Goal: Information Seeking & Learning: Learn about a topic

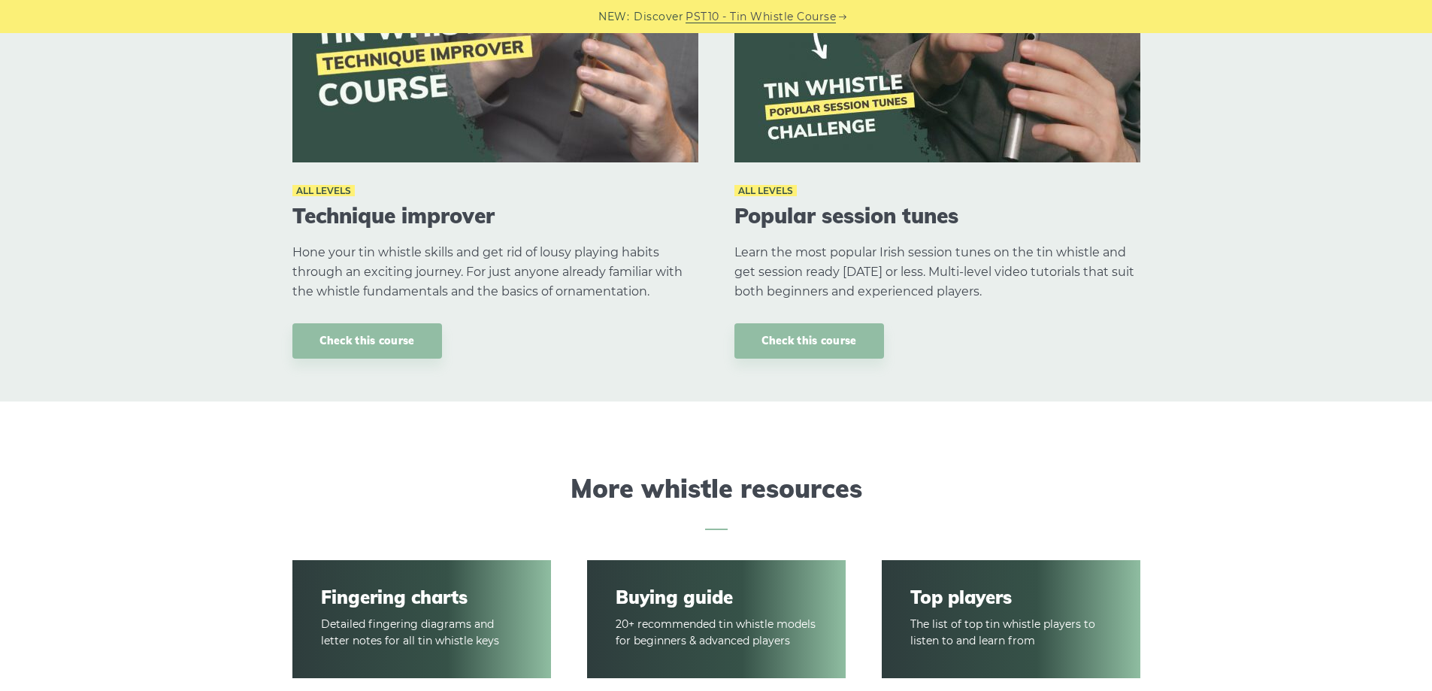
scroll to position [2105, 0]
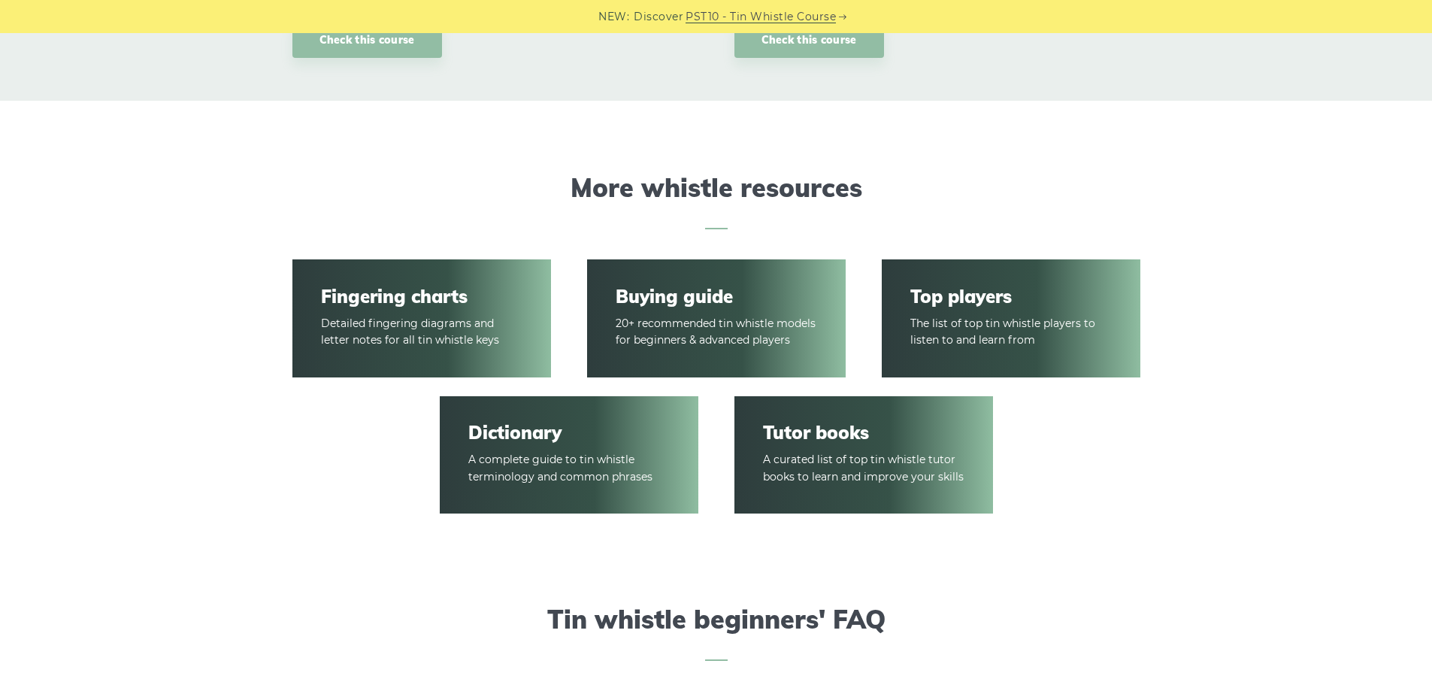
click at [704, 378] on article "Buying guide 20+ recommended tin whistle models for beginners & advanced players" at bounding box center [716, 318] width 259 height 119
click at [674, 308] on link "Buying guide" at bounding box center [716, 297] width 201 height 22
click at [683, 308] on link "Buying guide" at bounding box center [716, 297] width 201 height 22
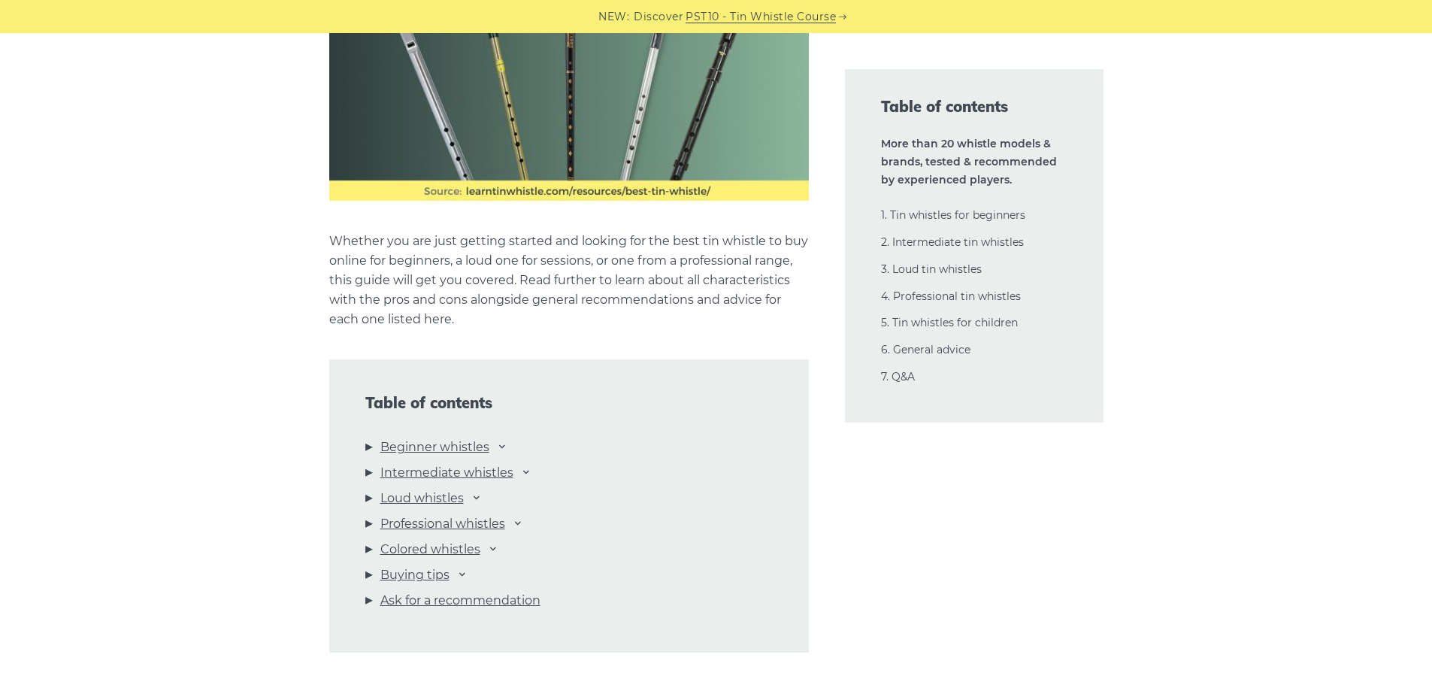
scroll to position [1504, 0]
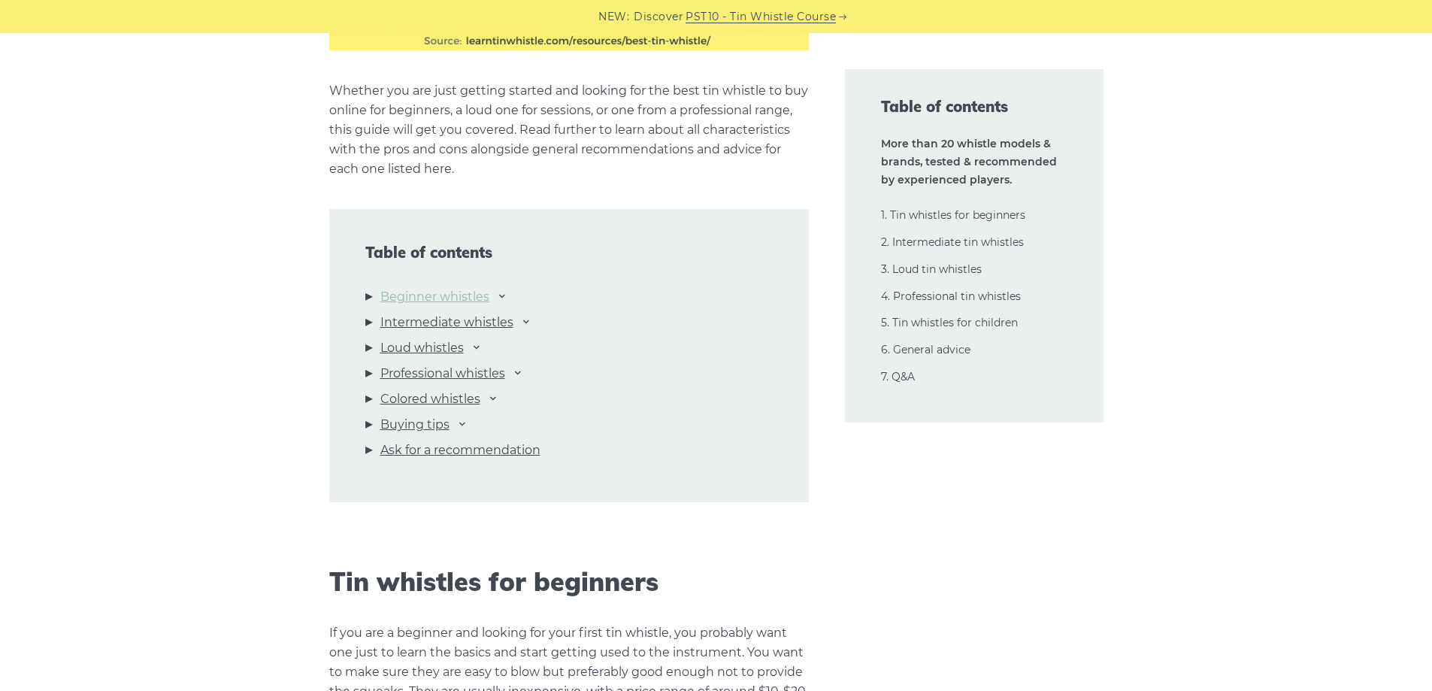
click at [444, 307] on link "Beginner whistles" at bounding box center [434, 297] width 109 height 20
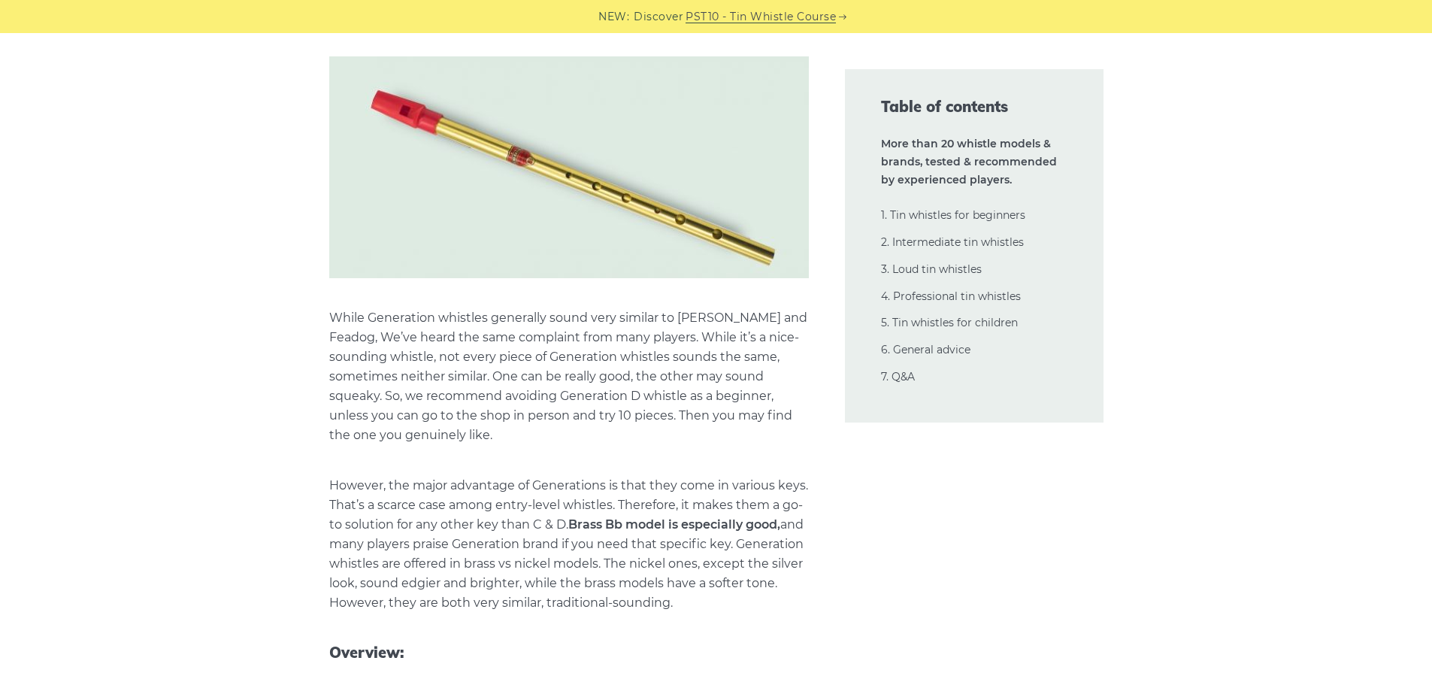
scroll to position [5920, 0]
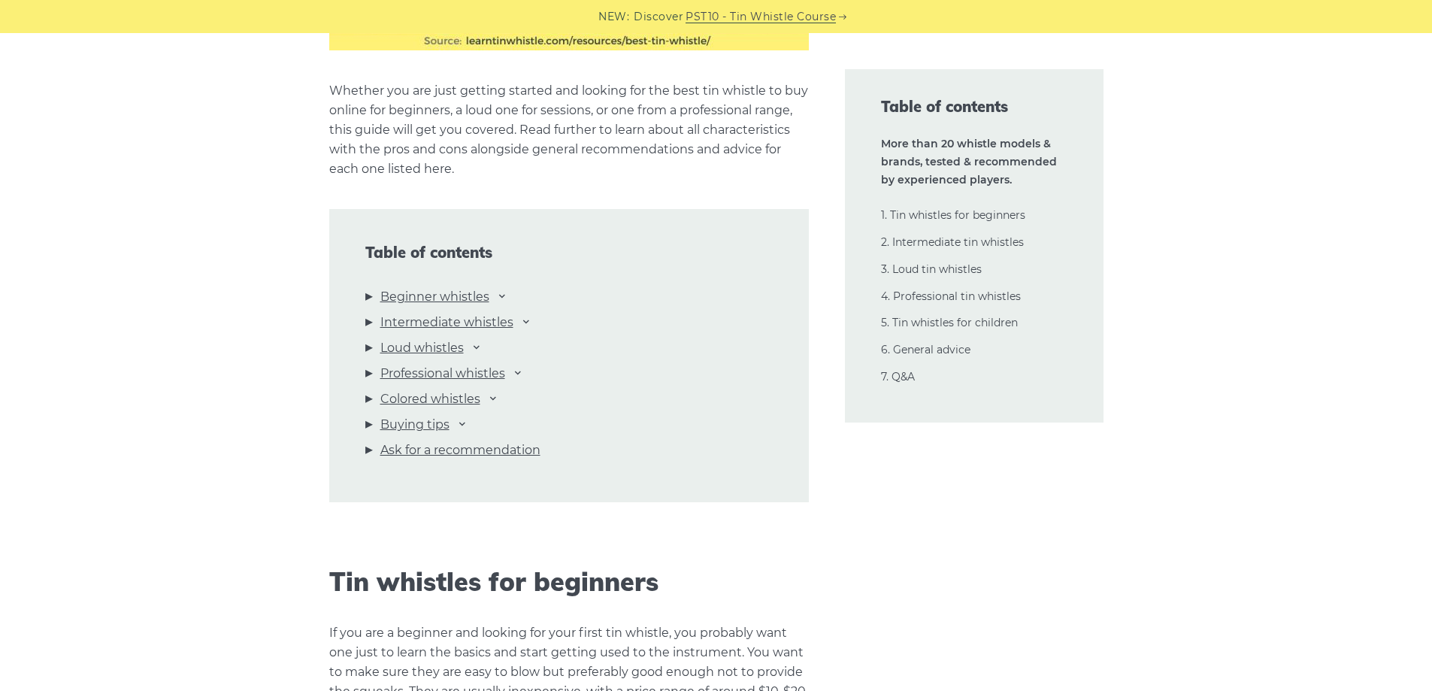
scroll to position [1579, 0]
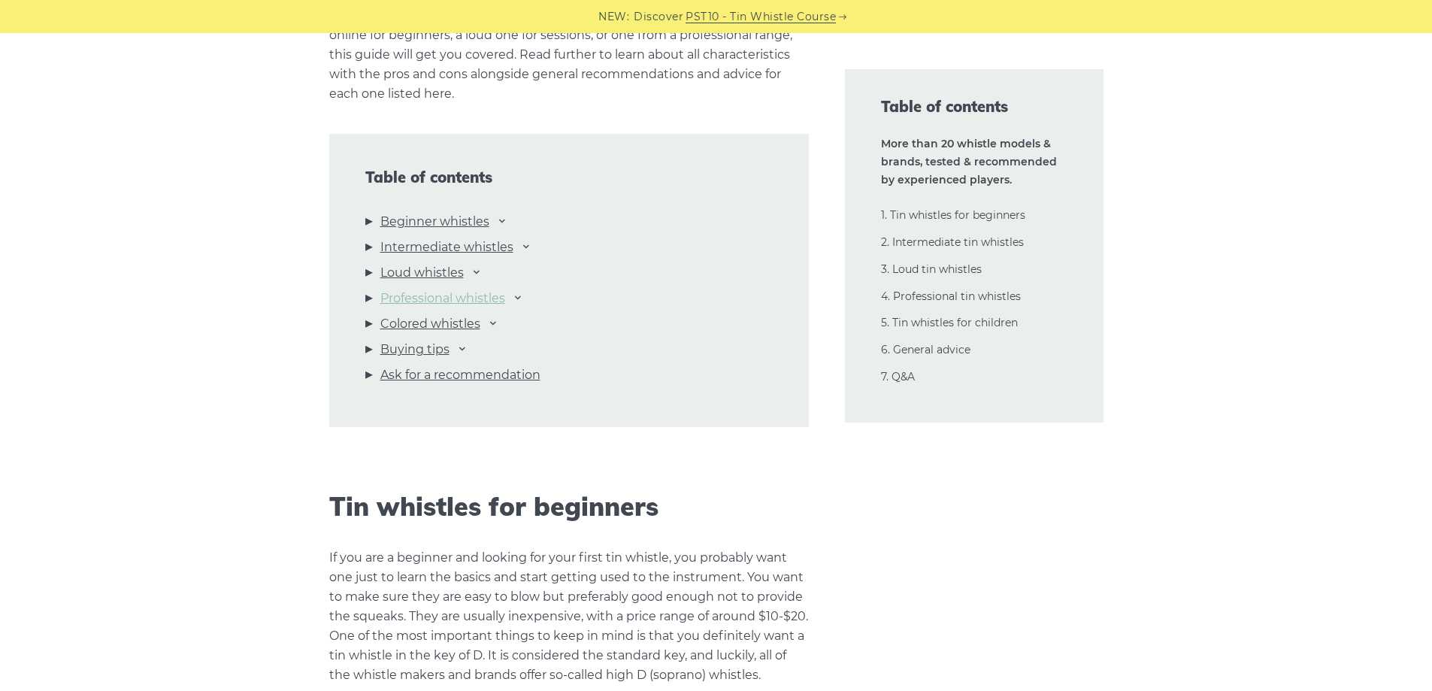
click at [438, 308] on link "Professional whistles" at bounding box center [442, 299] width 125 height 20
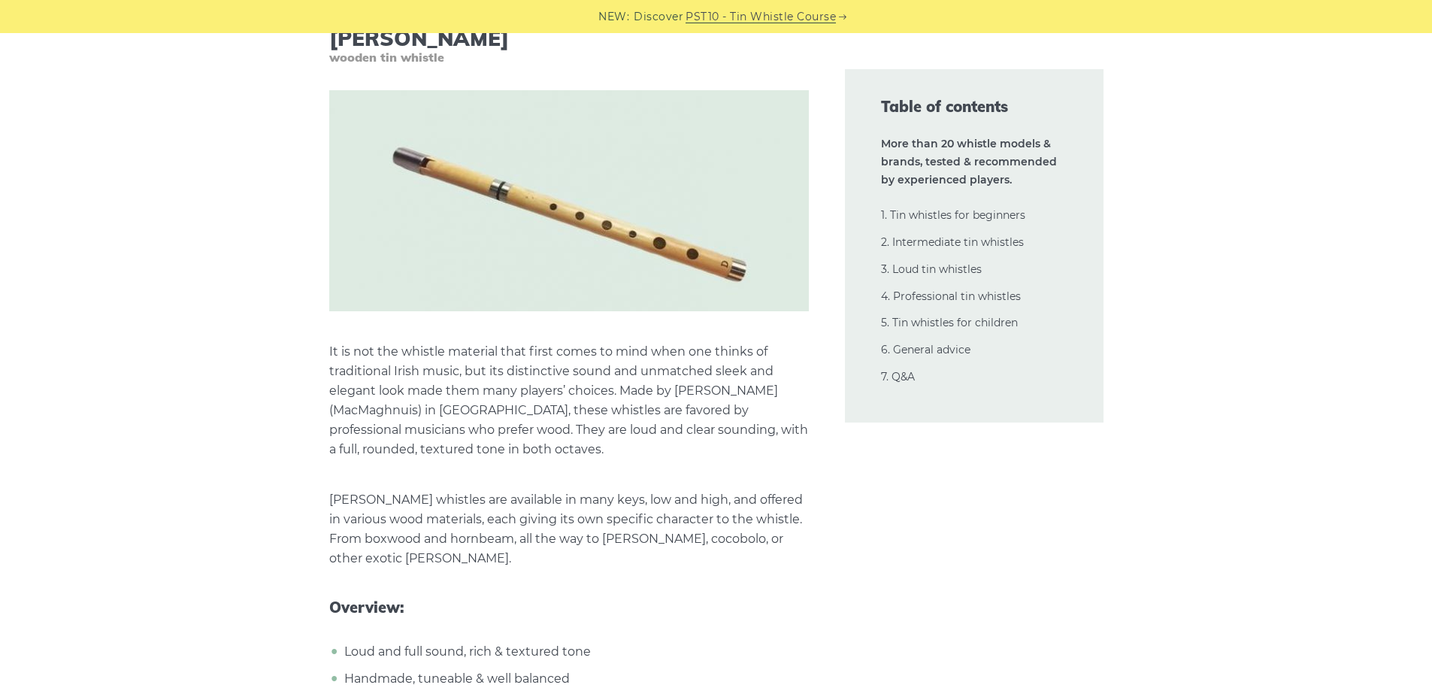
scroll to position [23213, 0]
